Goal: Use online tool/utility: Utilize a website feature to perform a specific function

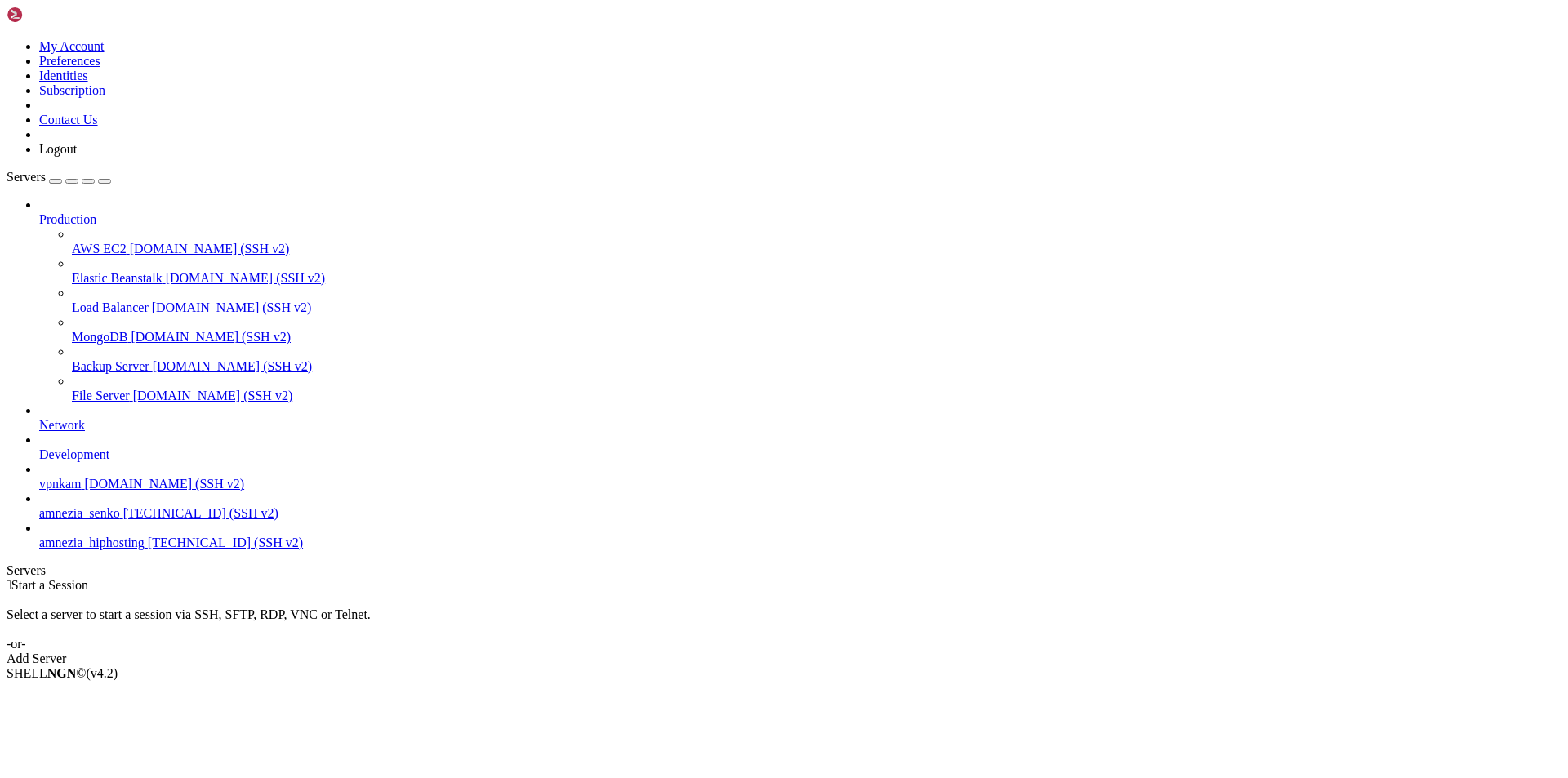
click at [103, 549] on span "amnezia_hiphosting" at bounding box center [92, 543] width 105 height 14
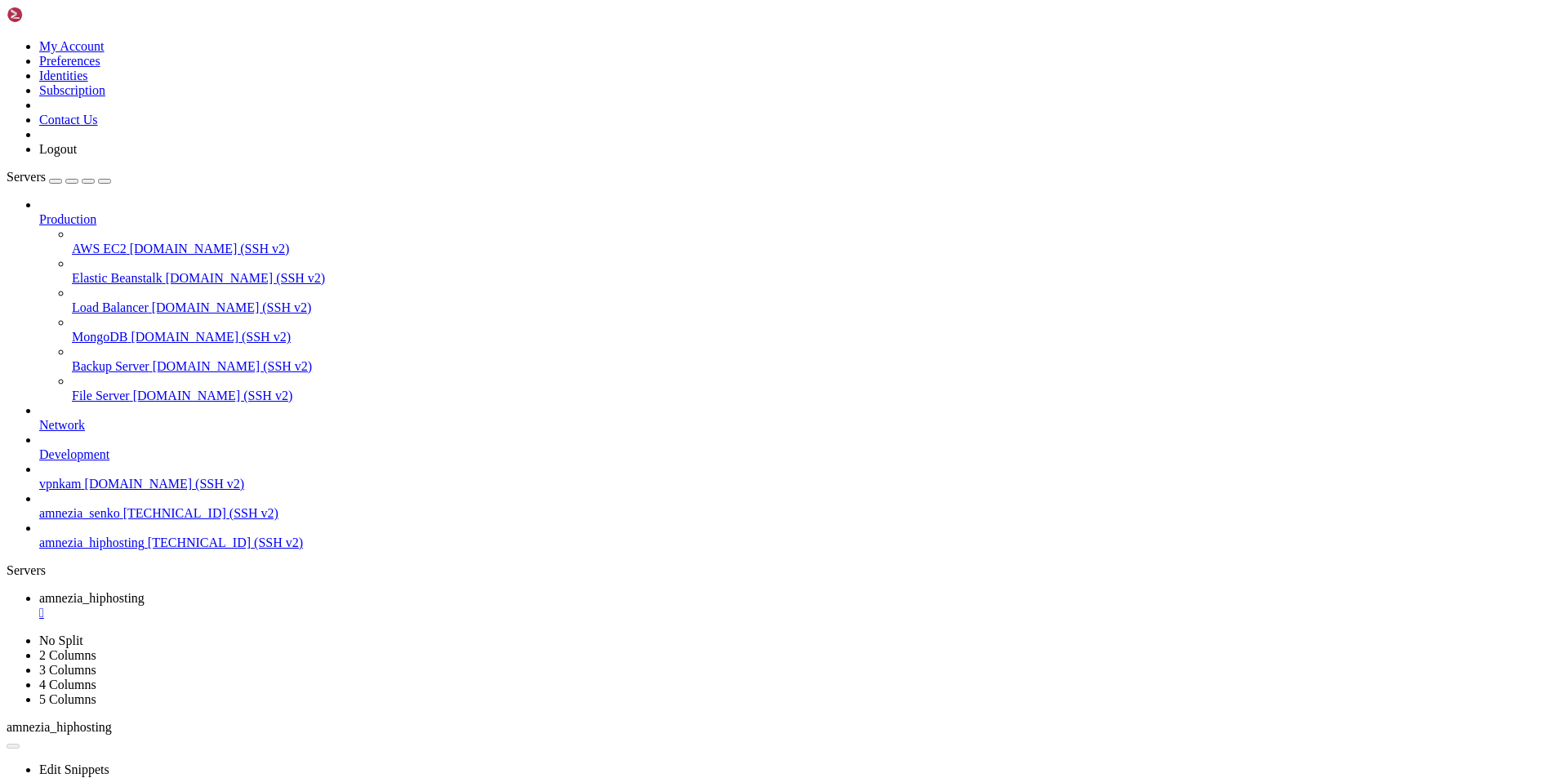
drag, startPoint x: 169, startPoint y: 1262, endPoint x: 490, endPoint y: 1257, distance: 321.0
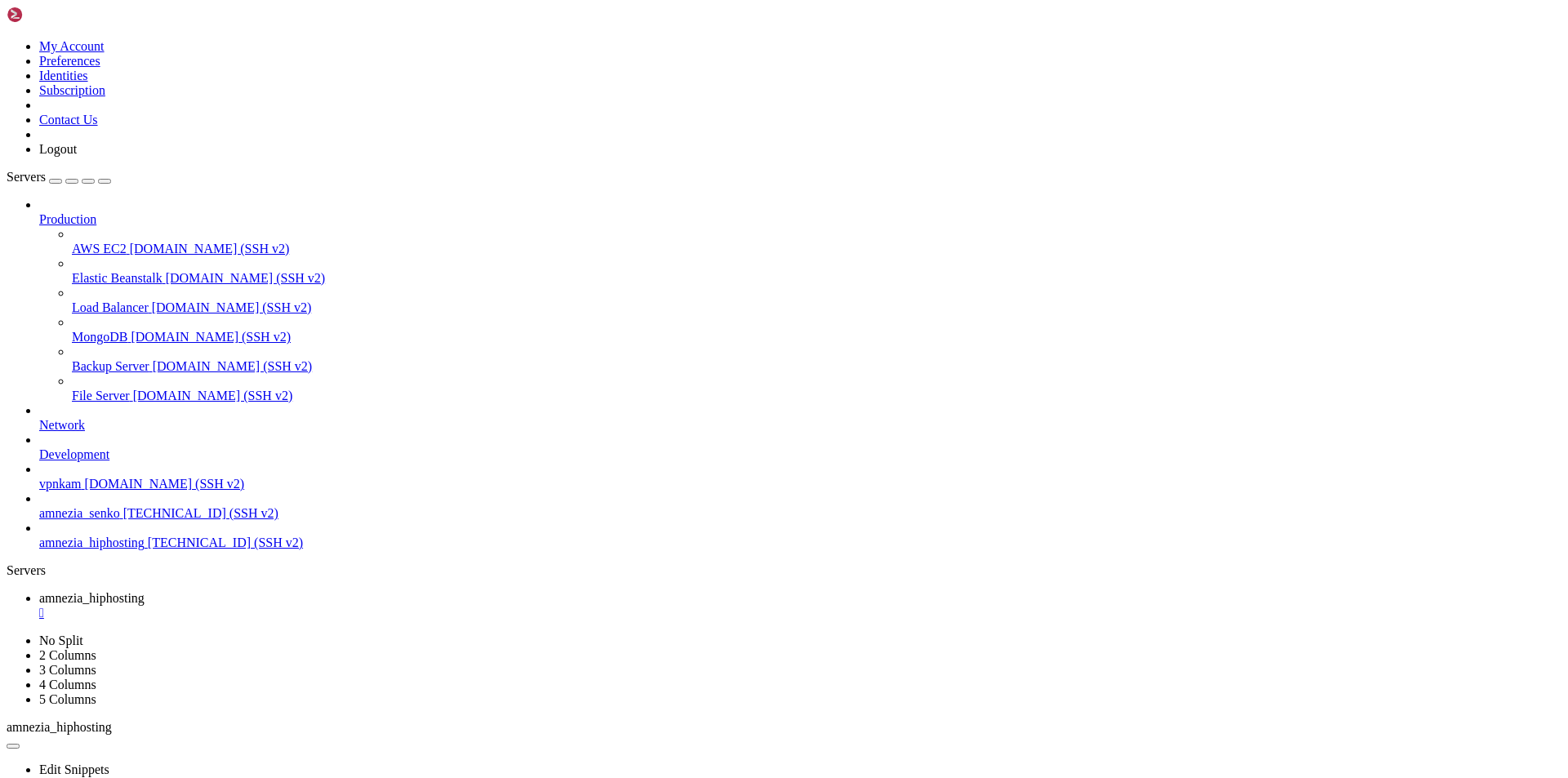
copy x-row "+RwKXNOCGZ4m8N0v+vxPFy/+Cds9/onxDsrhOxQfBHI="
